Goal: Task Accomplishment & Management: Manage account settings

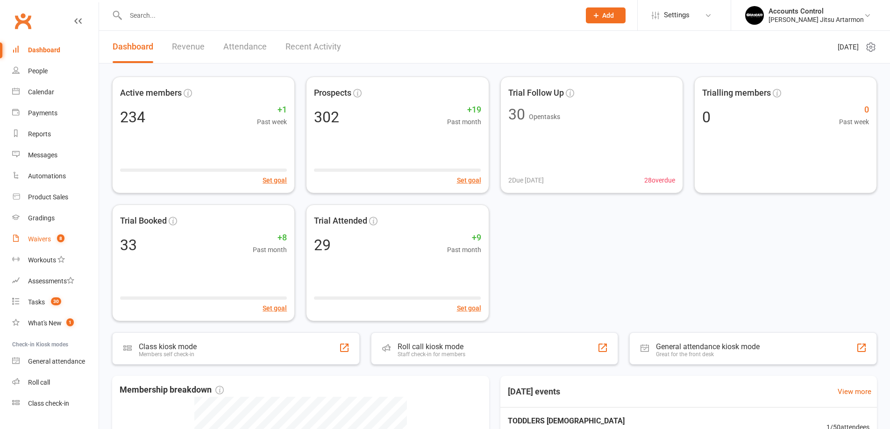
click at [39, 235] on link "Waivers 8" at bounding box center [55, 239] width 86 height 21
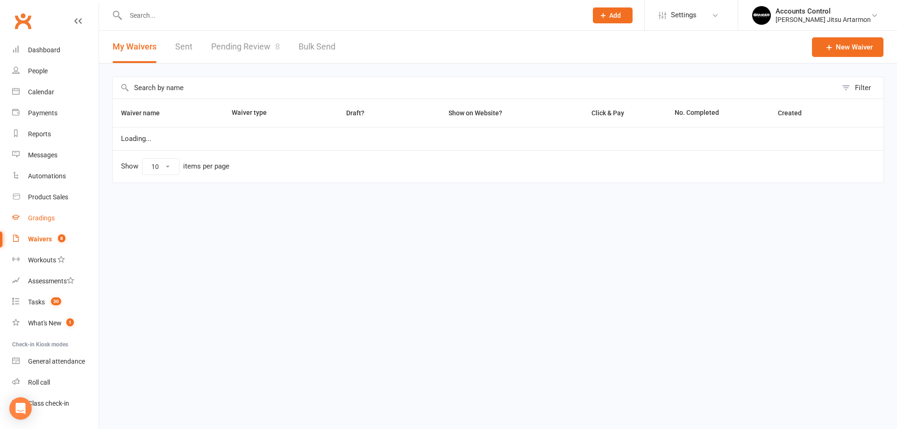
select select "50"
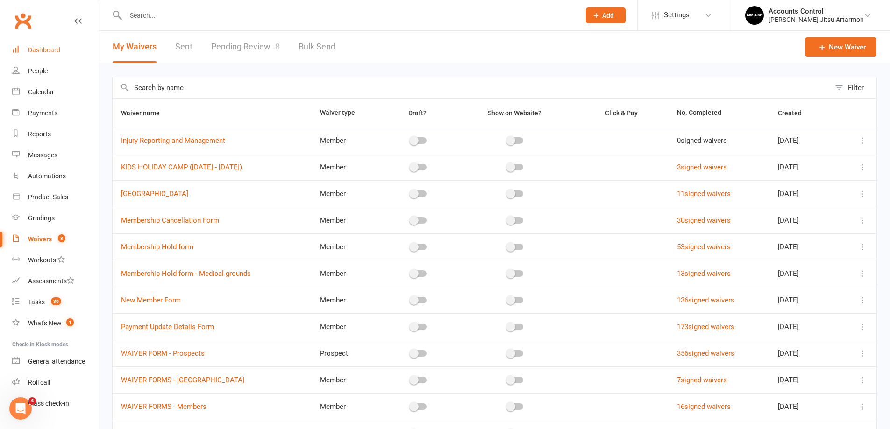
click at [64, 56] on link "Dashboard" at bounding box center [55, 50] width 86 height 21
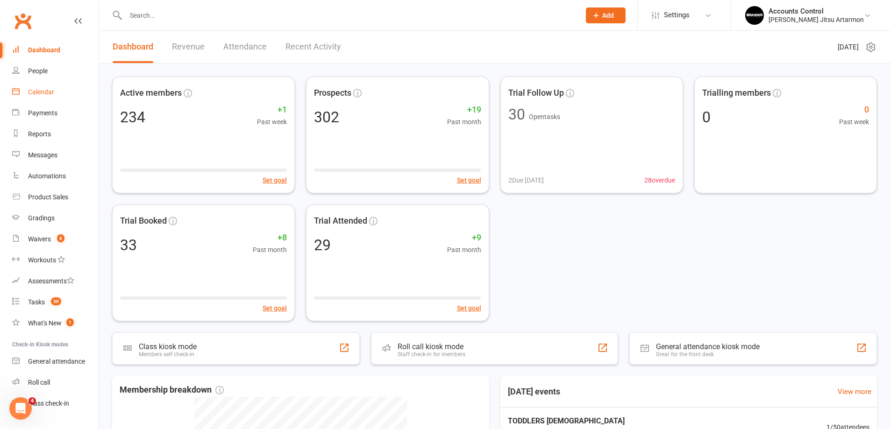
click at [54, 87] on link "Calendar" at bounding box center [55, 92] width 86 height 21
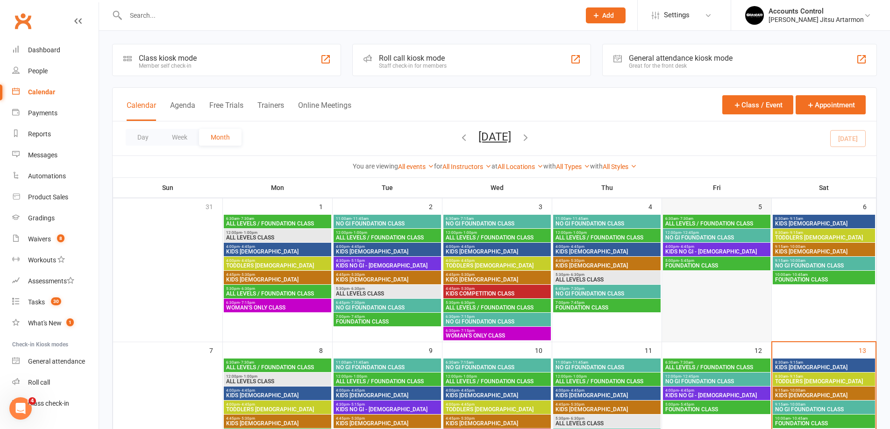
scroll to position [47, 0]
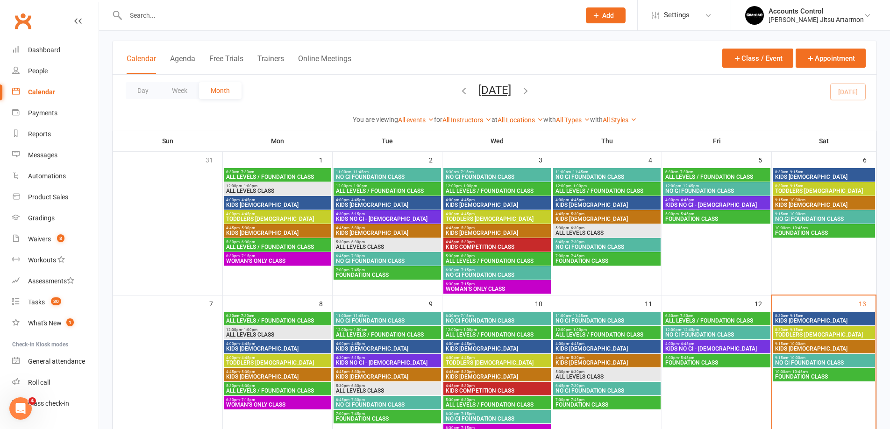
click at [792, 316] on span "- 9:15am" at bounding box center [795, 316] width 15 height 4
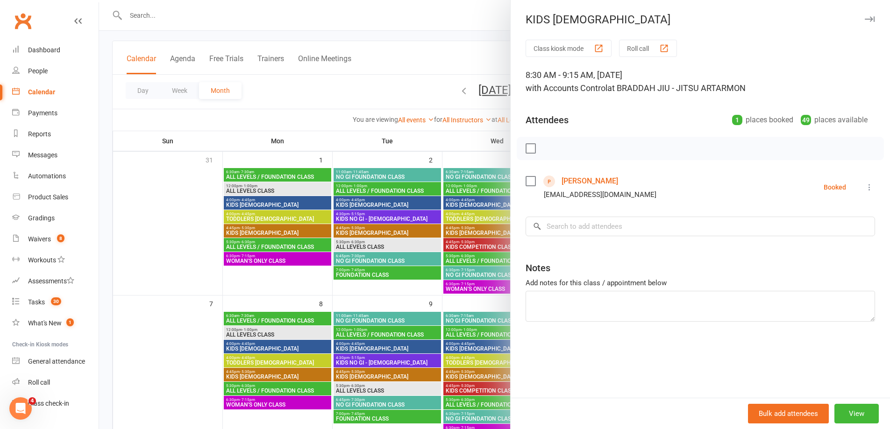
click at [140, 14] on div at bounding box center [494, 214] width 791 height 429
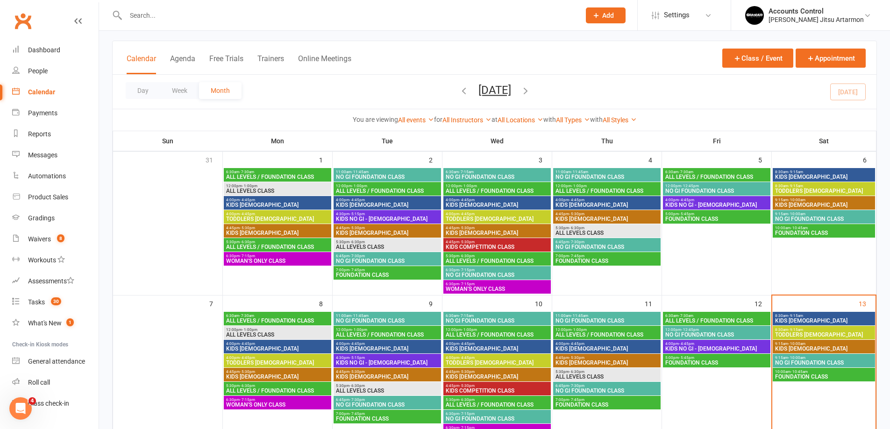
click at [140, 14] on input "text" at bounding box center [348, 15] width 451 height 13
type input "nico"
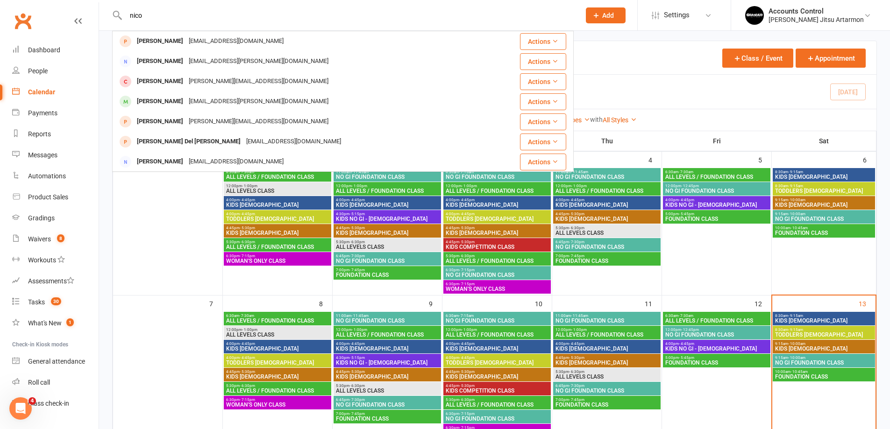
click at [498, 16] on input "nico" at bounding box center [348, 15] width 451 height 13
click at [47, 242] on div "Waivers" at bounding box center [39, 238] width 23 height 7
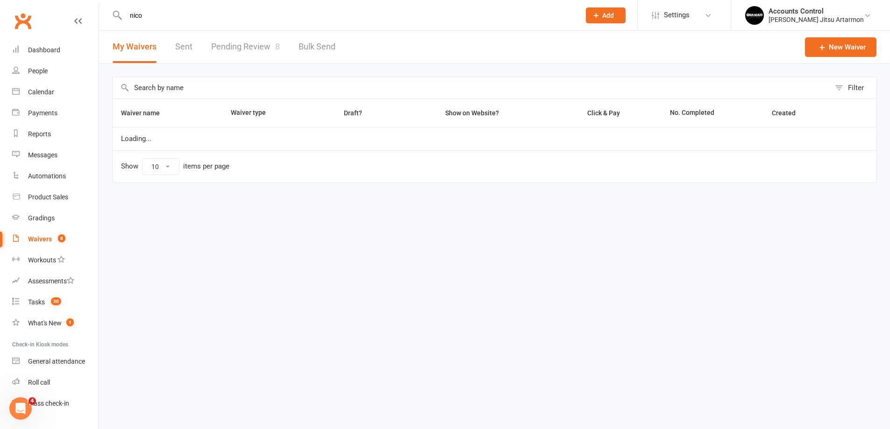
select select "50"
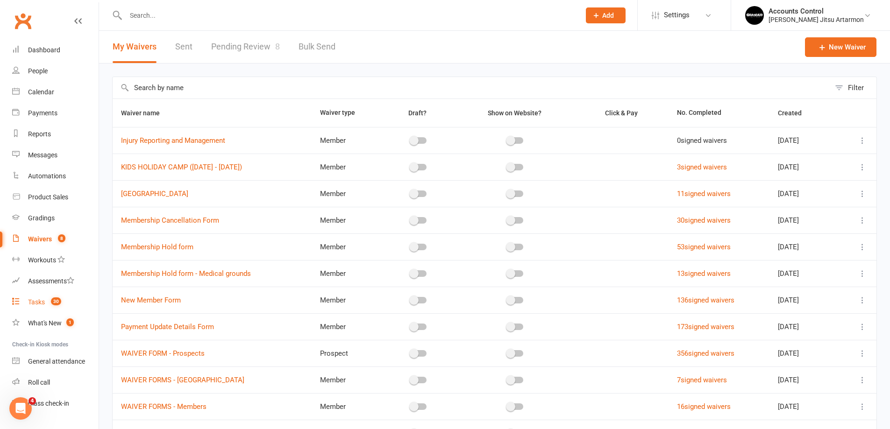
click at [43, 297] on link "Tasks 30" at bounding box center [55, 302] width 86 height 21
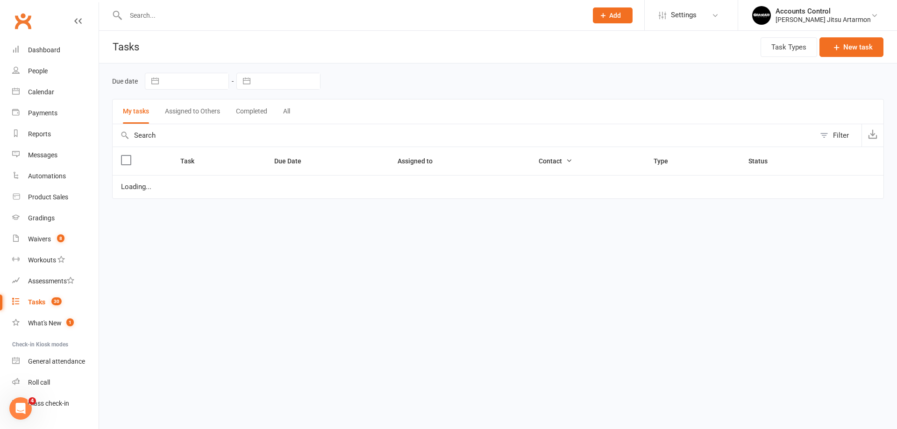
select select "started"
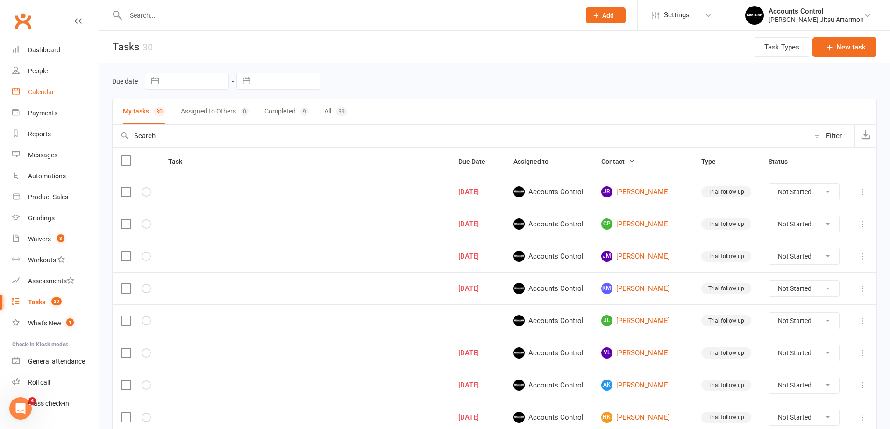
click at [40, 86] on link "Calendar" at bounding box center [55, 92] width 86 height 21
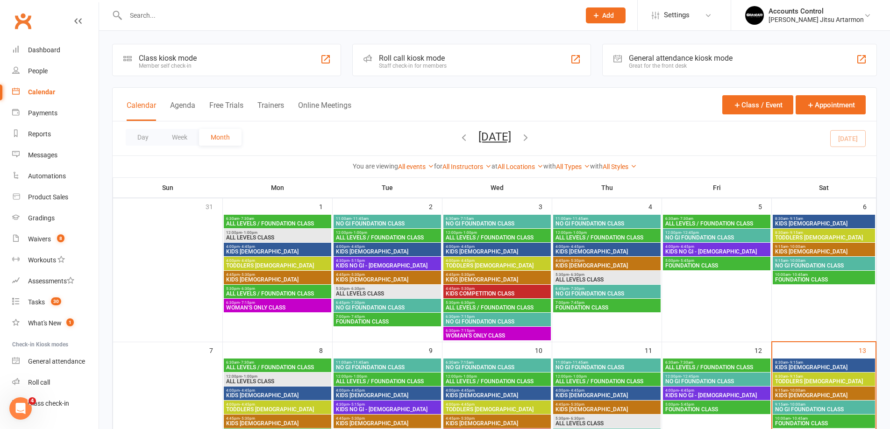
click at [791, 368] on span "KIDS [DEMOGRAPHIC_DATA]" at bounding box center [824, 368] width 99 height 6
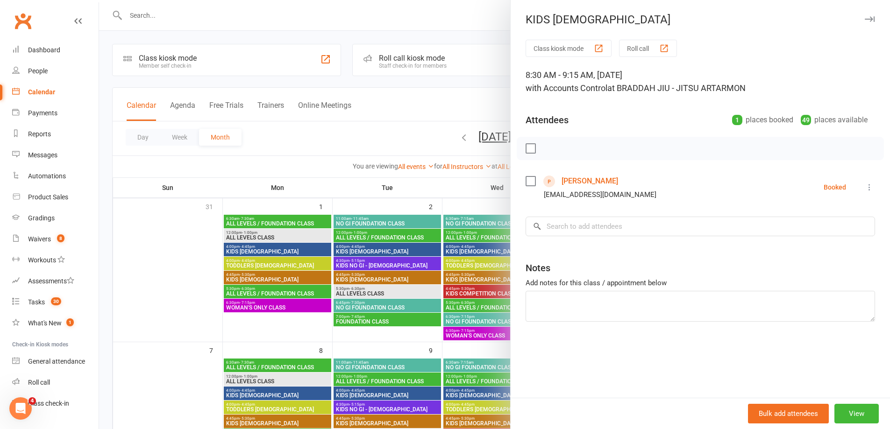
click at [865, 186] on icon at bounding box center [869, 187] width 9 height 9
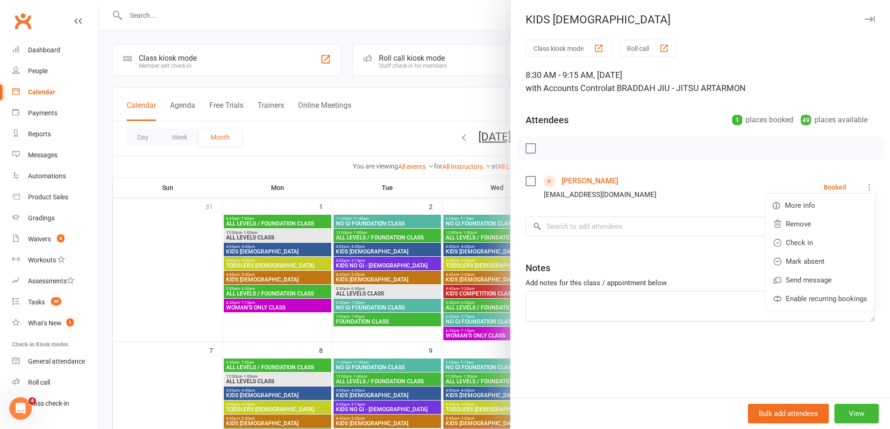
click at [865, 186] on icon at bounding box center [869, 187] width 9 height 9
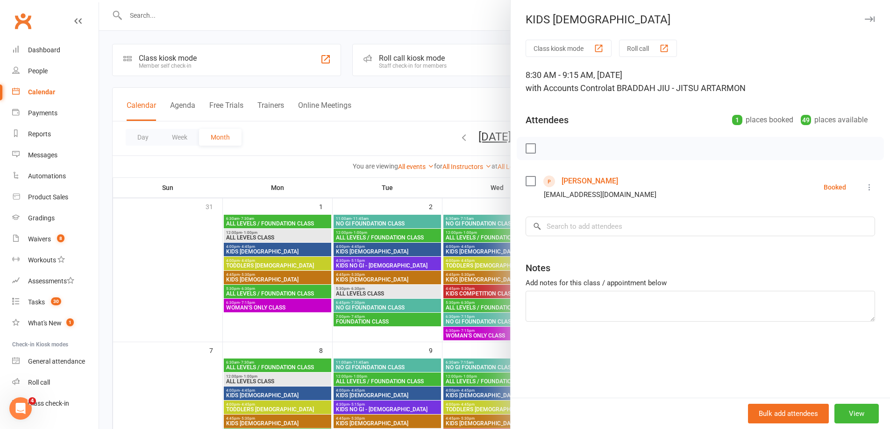
click at [824, 182] on li "[PERSON_NAME] [EMAIL_ADDRESS][DOMAIN_NAME] Booked More info Remove Check in Mar…" at bounding box center [700, 187] width 349 height 27
click at [824, 188] on div "Booked" at bounding box center [835, 187] width 22 height 7
click at [596, 227] on input "search" at bounding box center [700, 227] width 349 height 20
click at [629, 172] on div "Class kiosk mode Roll call 8:30 AM - 9:15 AM, [DATE] with Accounts Control at B…" at bounding box center [700, 219] width 379 height 358
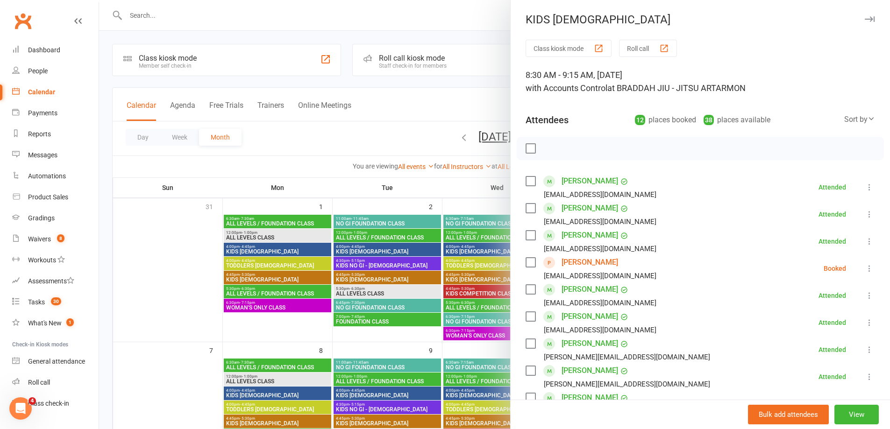
click at [576, 264] on link "[PERSON_NAME]" at bounding box center [590, 262] width 57 height 15
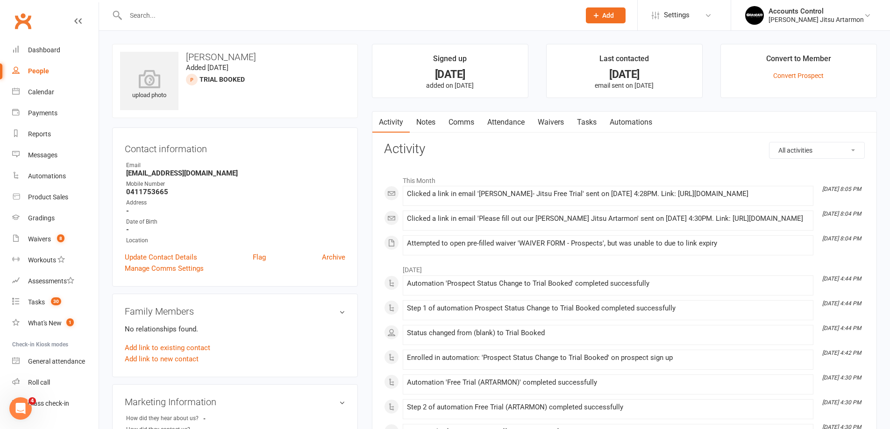
click at [554, 122] on link "Waivers" at bounding box center [550, 122] width 39 height 21
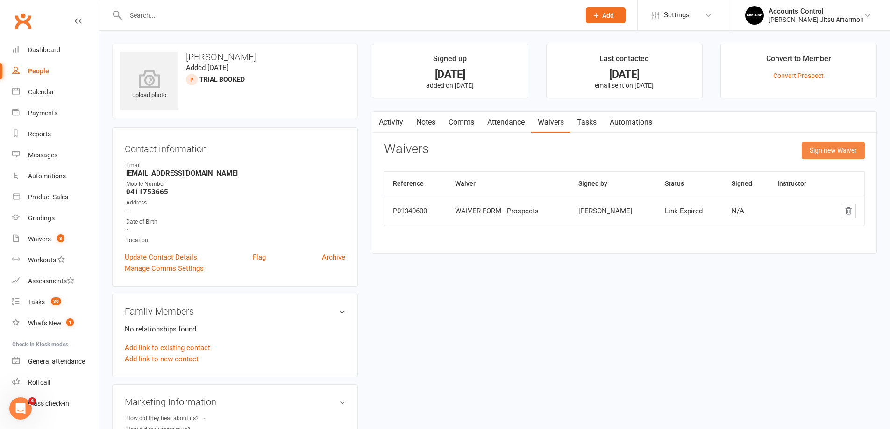
click at [828, 150] on button "Sign new Waiver" at bounding box center [833, 150] width 63 height 17
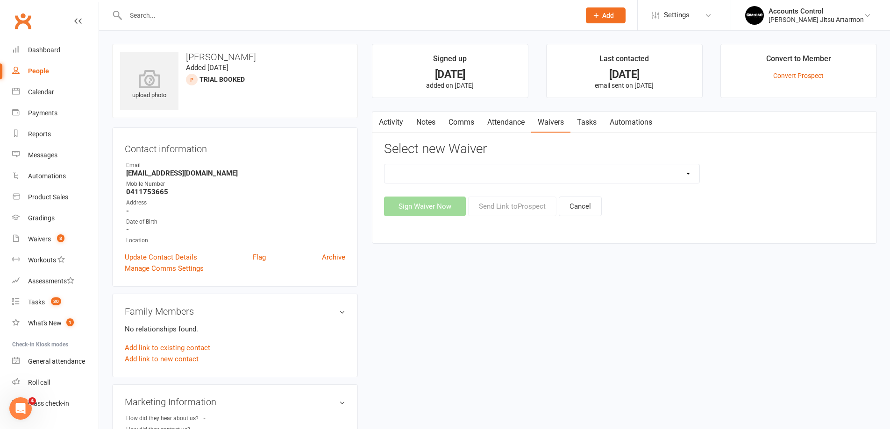
click at [489, 171] on select "Injury Reporting and Management KIDS HOLIDAY CAMP ([DATE] - [DATE]) LANE COVE P…" at bounding box center [542, 173] width 315 height 19
select select "11797"
click at [385, 164] on select "Injury Reporting and Management KIDS HOLIDAY CAMP ([DATE] - [DATE]) LANE COVE P…" at bounding box center [542, 173] width 315 height 19
click at [513, 208] on button "Send Link to [GEOGRAPHIC_DATA]" at bounding box center [512, 207] width 88 height 20
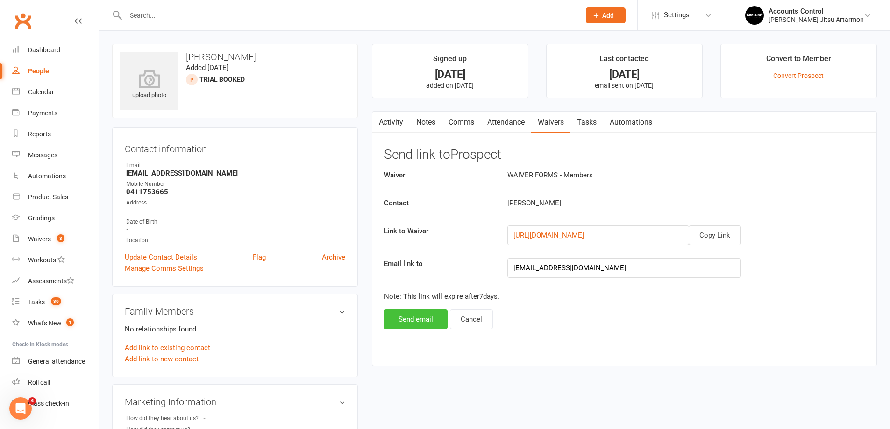
click at [419, 319] on button "Send email" at bounding box center [416, 320] width 64 height 20
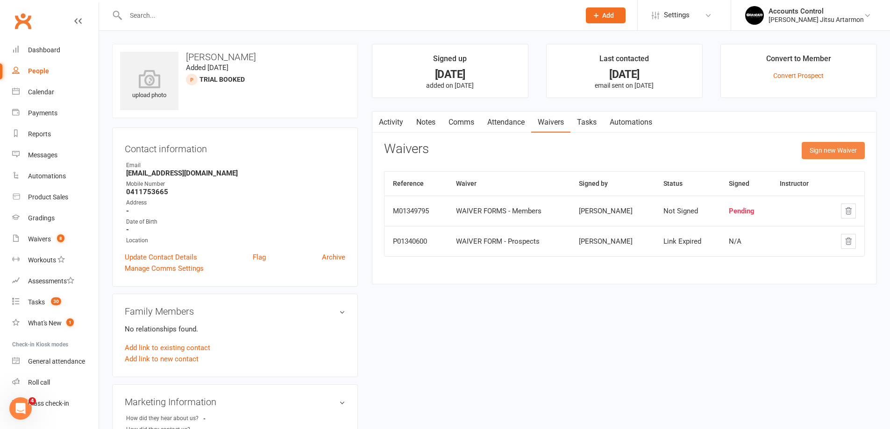
click at [833, 152] on button "Sign new Waiver" at bounding box center [833, 150] width 63 height 17
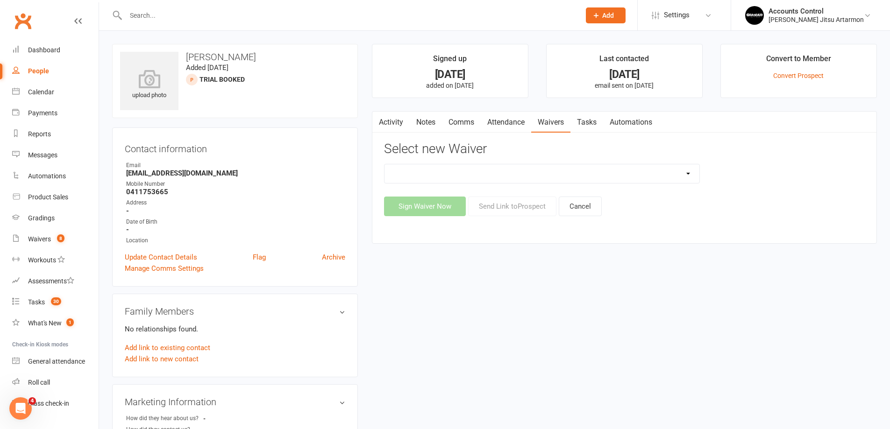
click at [488, 177] on select "Injury Reporting and Management KIDS HOLIDAY CAMP ([DATE] - [DATE]) LANE COVE P…" at bounding box center [542, 173] width 315 height 19
select select "10887"
click at [385, 164] on select "Injury Reporting and Management KIDS HOLIDAY CAMP ([DATE] - [DATE]) LANE COVE P…" at bounding box center [542, 173] width 315 height 19
click at [500, 207] on button "Send Link to [GEOGRAPHIC_DATA]" at bounding box center [512, 207] width 88 height 20
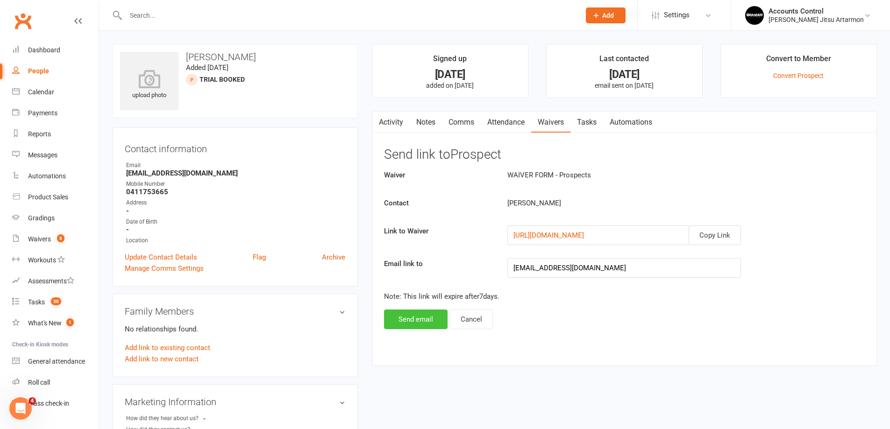
click at [417, 326] on button "Send email" at bounding box center [416, 320] width 64 height 20
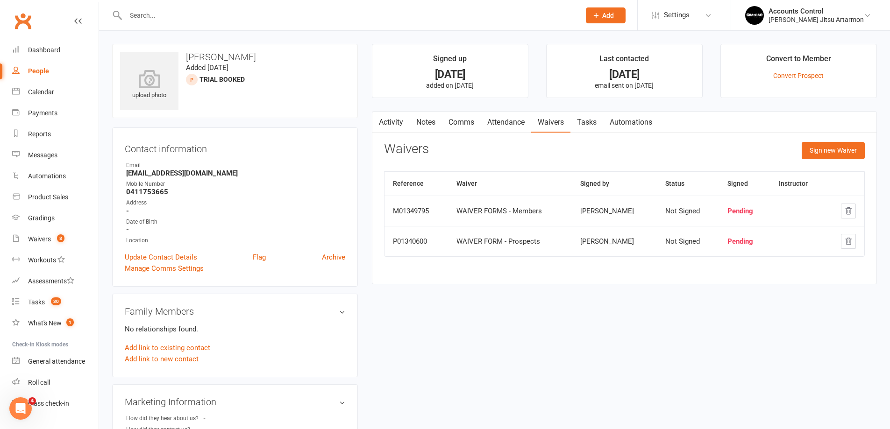
click at [156, 11] on input "text" at bounding box center [348, 15] width 451 height 13
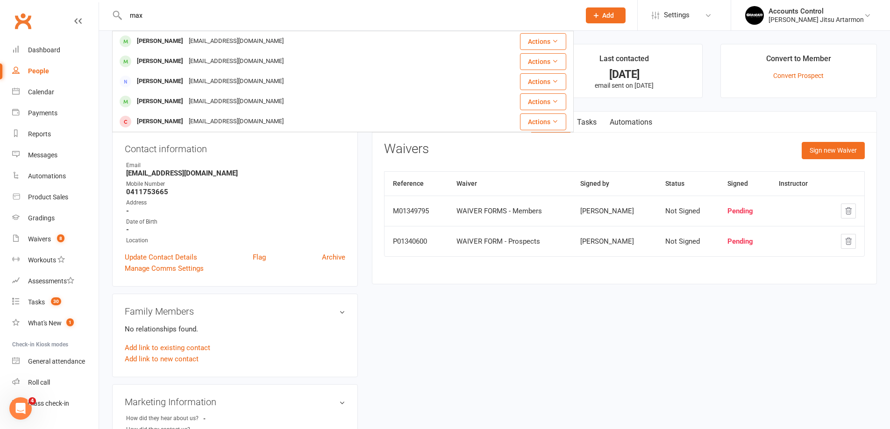
type input "max"
click at [56, 70] on link "People" at bounding box center [55, 71] width 86 height 21
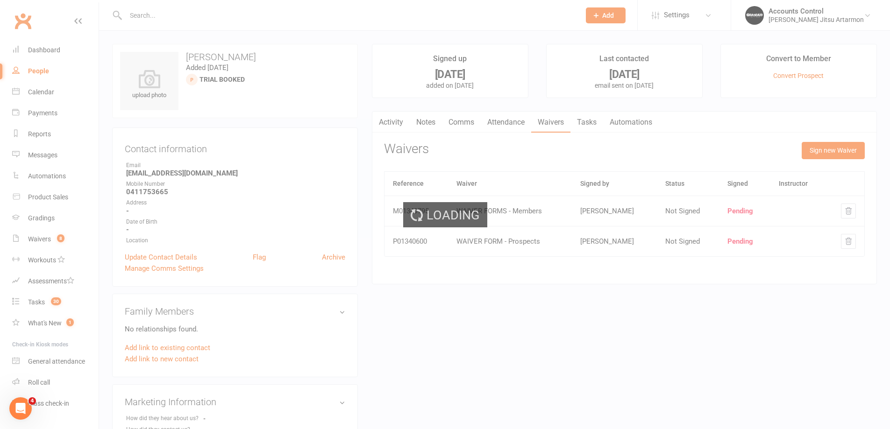
select select "100"
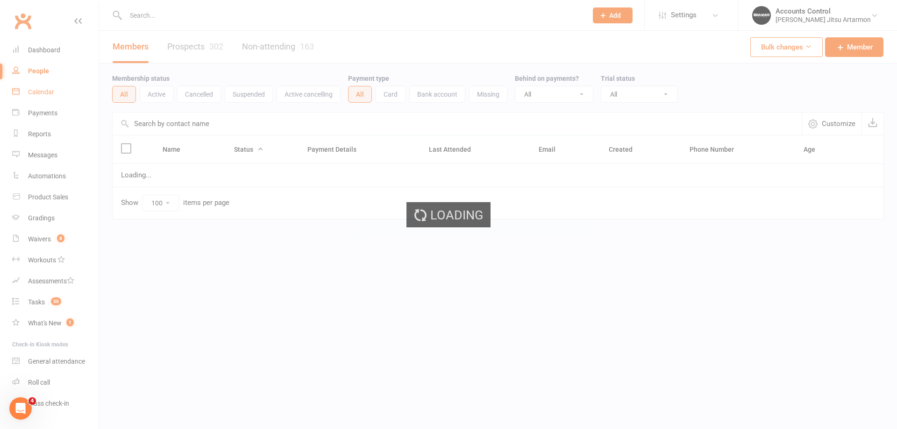
click at [42, 93] on div "Calendar" at bounding box center [41, 91] width 26 height 7
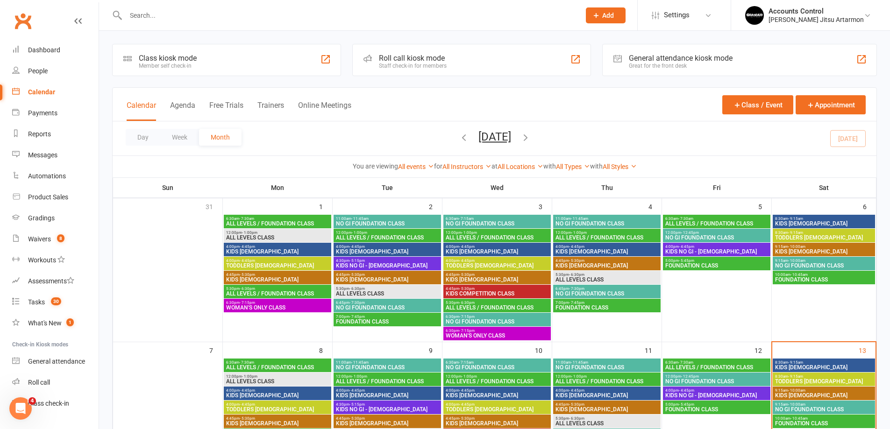
click at [791, 223] on span "KIDS [DEMOGRAPHIC_DATA]" at bounding box center [824, 224] width 99 height 6
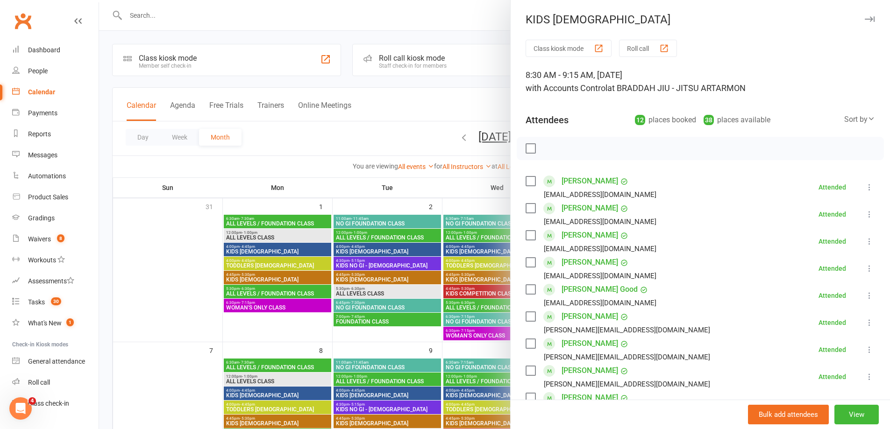
click at [491, 14] on div at bounding box center [494, 214] width 791 height 429
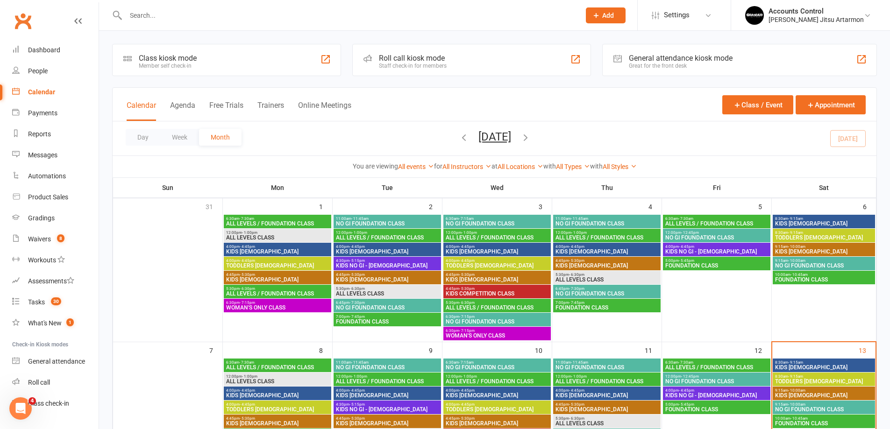
click at [791, 236] on span "TODDLERS [DEMOGRAPHIC_DATA]" at bounding box center [824, 238] width 99 height 6
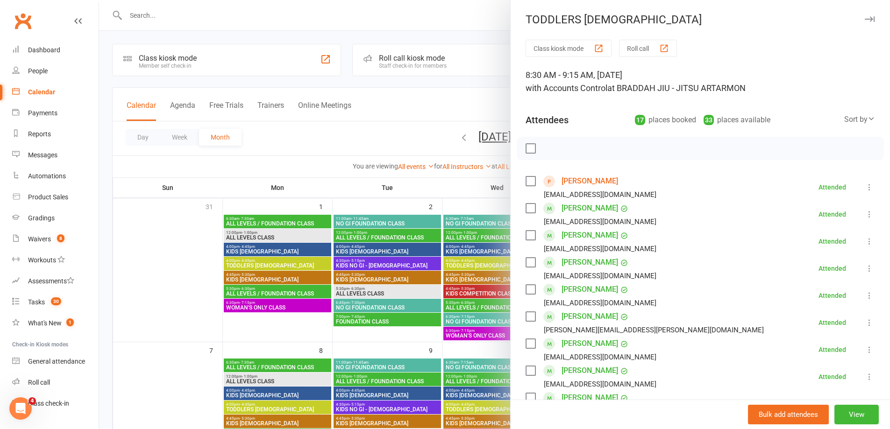
click at [607, 181] on link "[PERSON_NAME]" at bounding box center [590, 181] width 57 height 15
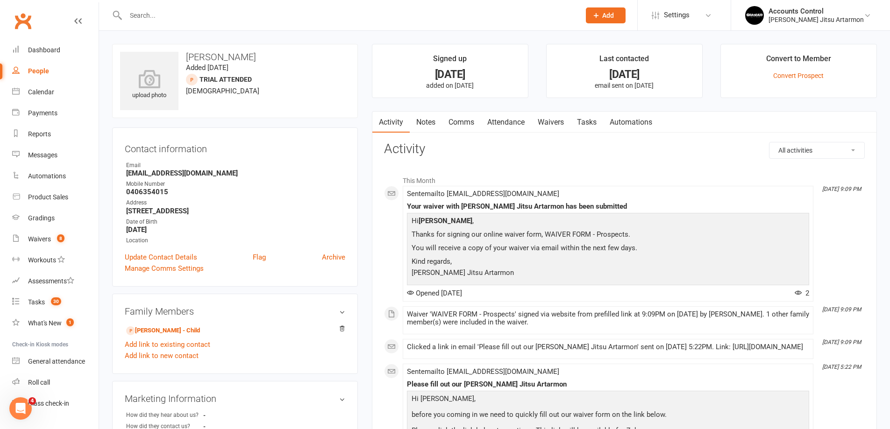
click at [561, 126] on link "Waivers" at bounding box center [550, 122] width 39 height 21
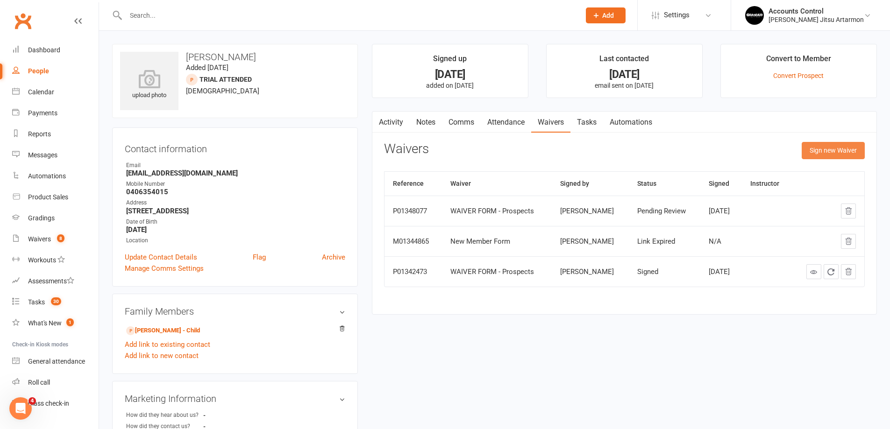
click at [822, 150] on button "Sign new Waiver" at bounding box center [833, 150] width 63 height 17
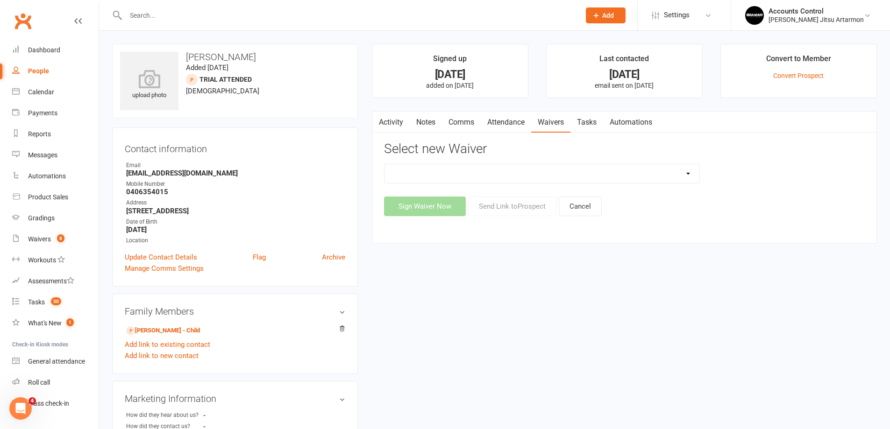
click at [529, 177] on select "Injury Reporting and Management KIDS HOLIDAY CAMP ([DATE] - [DATE]) LANE COVE P…" at bounding box center [542, 173] width 315 height 19
select select "11797"
click at [385, 164] on select "Injury Reporting and Management KIDS HOLIDAY CAMP ([DATE] - [DATE]) LANE COVE P…" at bounding box center [542, 173] width 315 height 19
click at [516, 204] on button "Send Link to [GEOGRAPHIC_DATA]" at bounding box center [512, 207] width 88 height 20
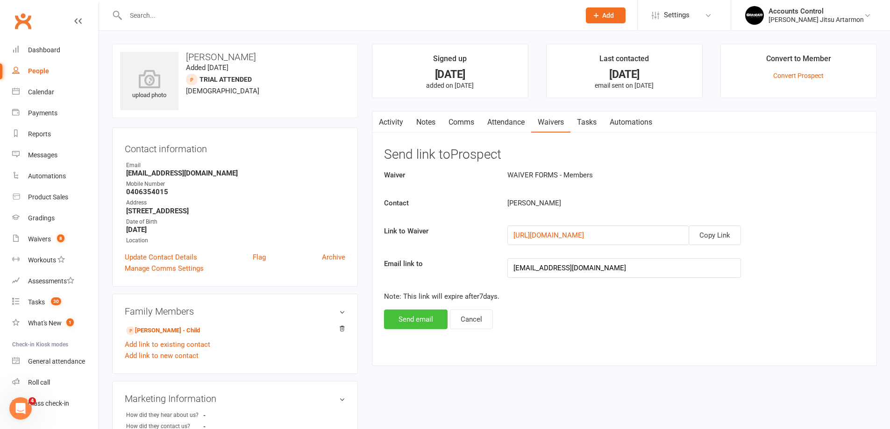
click at [418, 318] on button "Send email" at bounding box center [416, 320] width 64 height 20
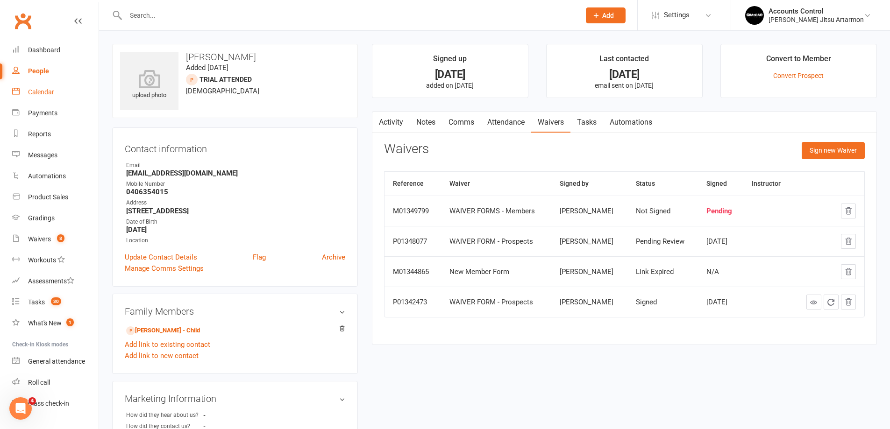
click at [35, 90] on div "Calendar" at bounding box center [41, 91] width 26 height 7
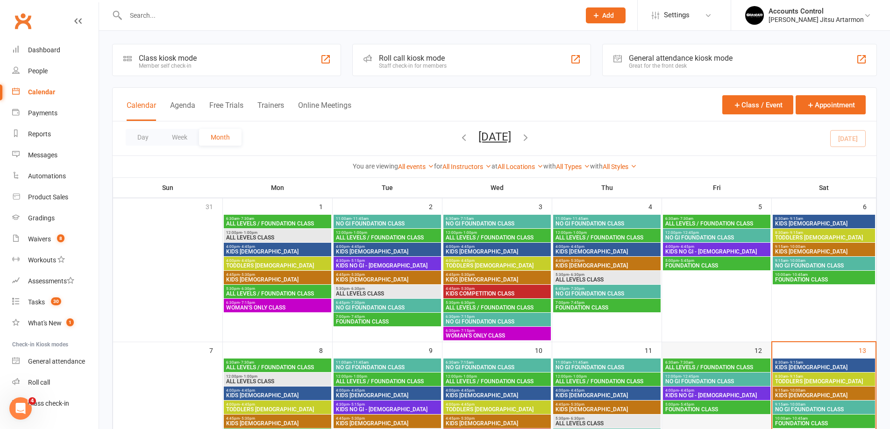
scroll to position [93, 0]
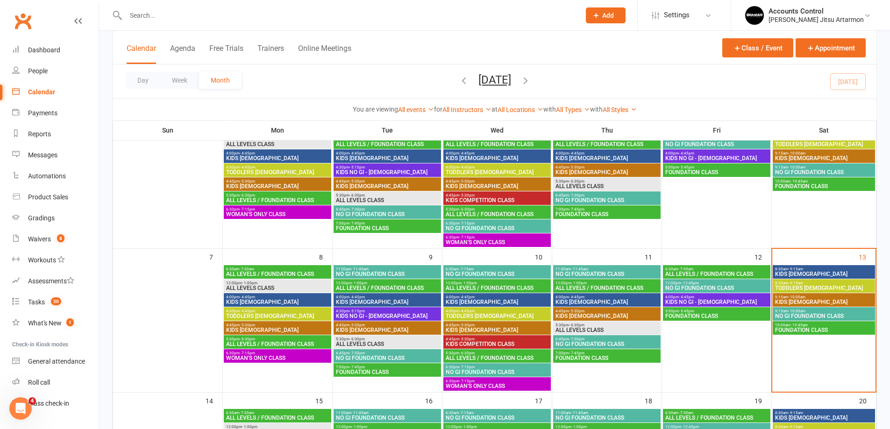
click at [222, 9] on input "text" at bounding box center [348, 15] width 451 height 13
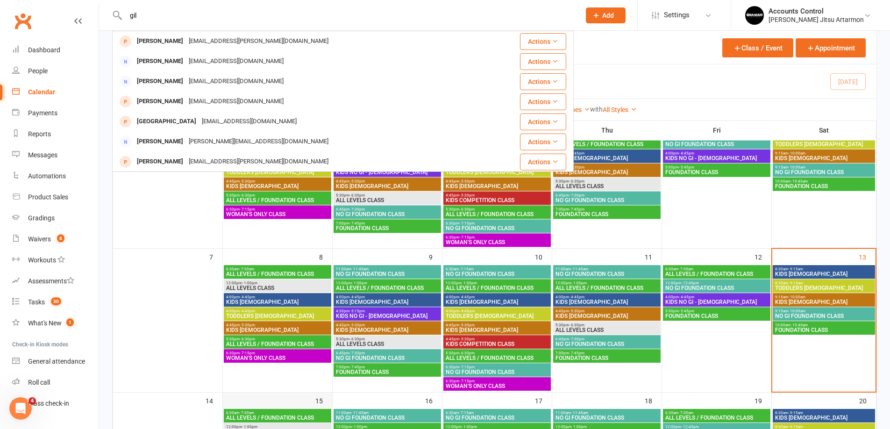
type input "gil"
